Goal: Information Seeking & Learning: Learn about a topic

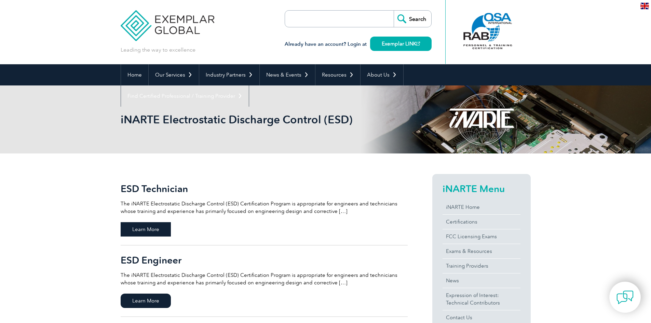
click at [160, 228] on span "Learn More" at bounding box center [146, 229] width 50 height 14
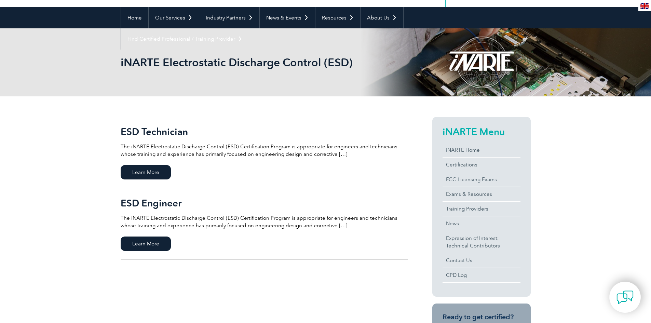
scroll to position [68, 0]
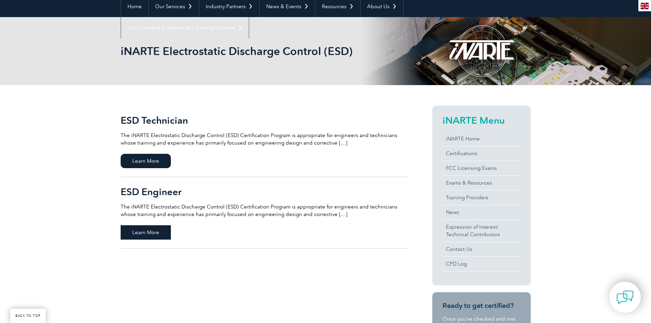
click at [148, 234] on span "Learn More" at bounding box center [146, 232] width 50 height 14
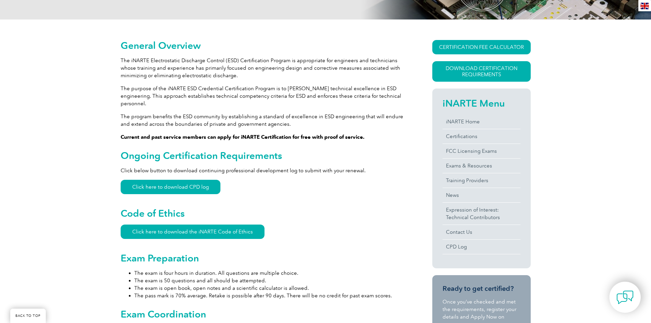
scroll to position [34, 0]
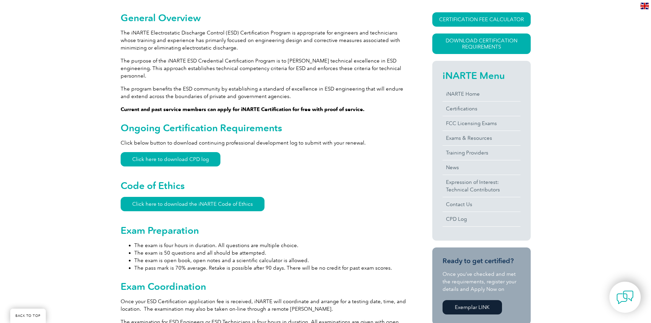
scroll to position [171, 0]
